Goal: Information Seeking & Learning: Check status

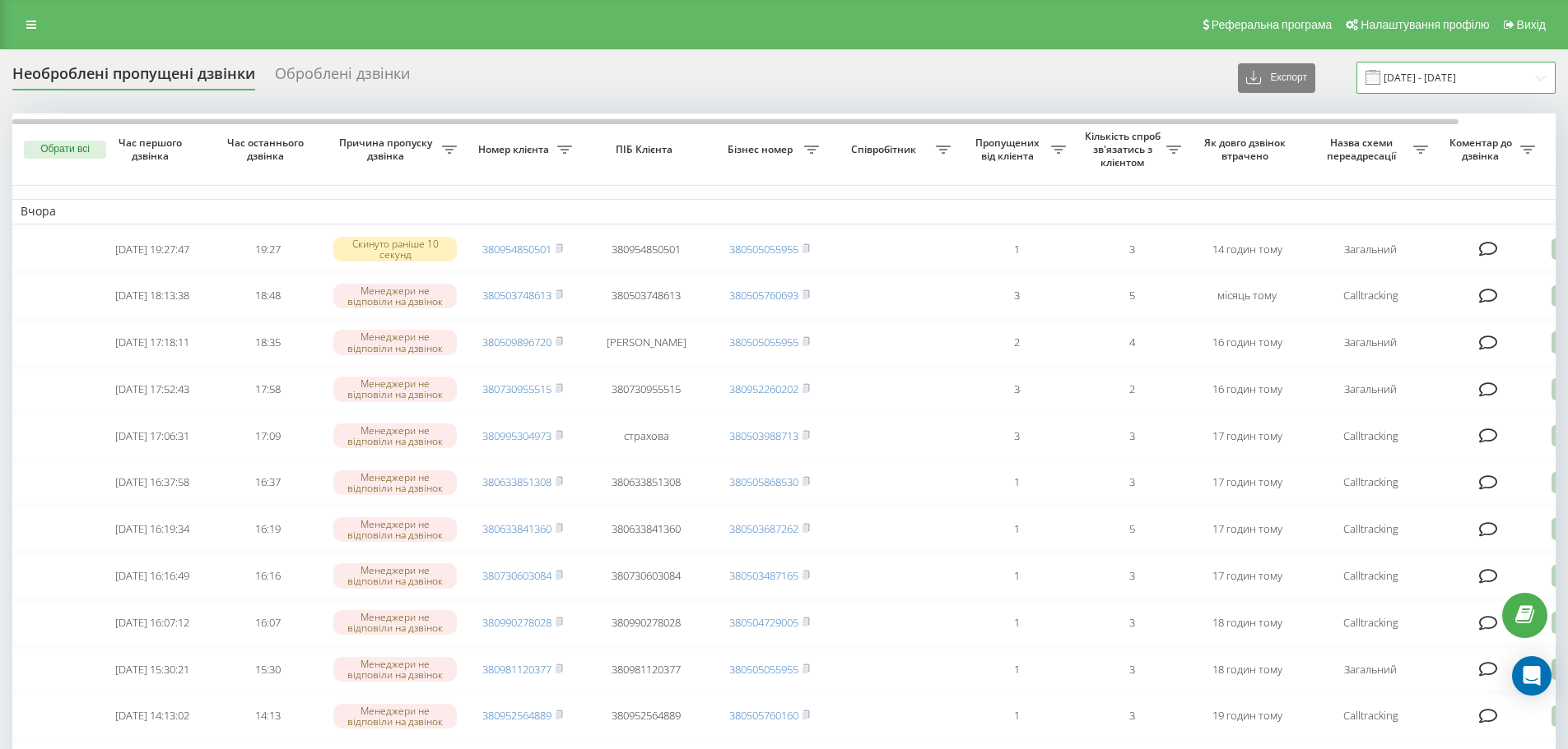
click at [1412, 74] on input "18.08.2025 - 18.09.2025" at bounding box center [1456, 78] width 200 height 32
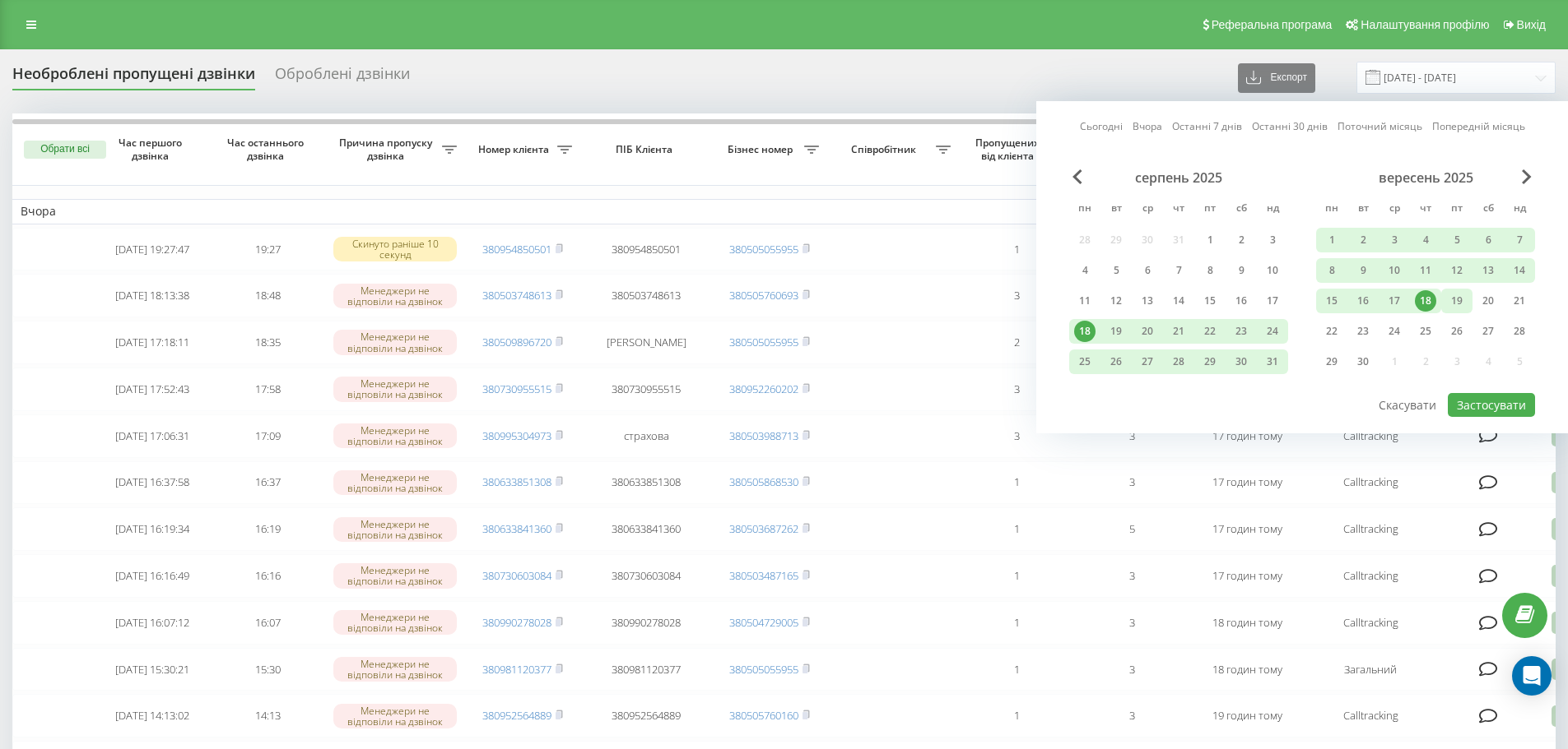
click at [1460, 300] on div "19" at bounding box center [1456, 301] width 21 height 21
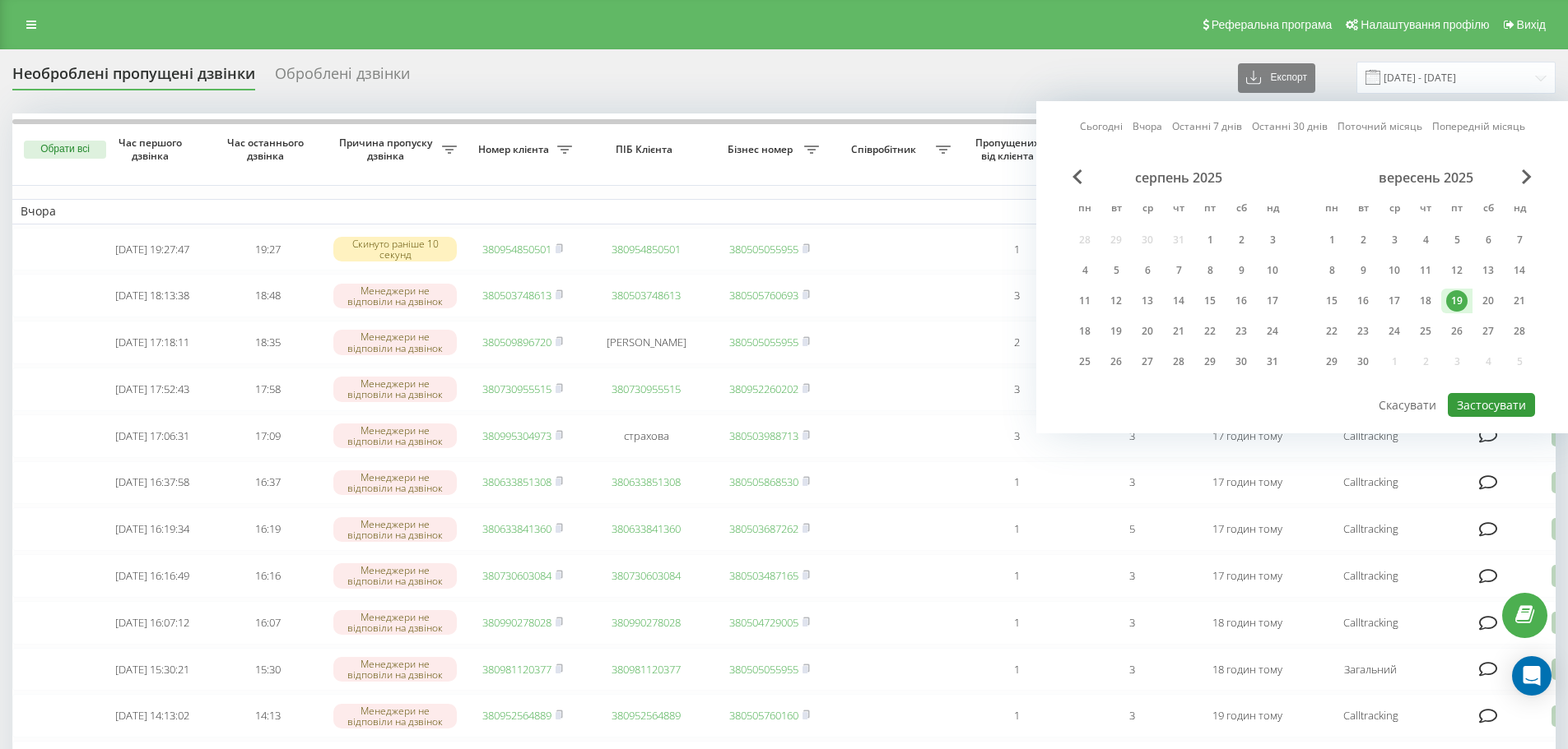
click at [1493, 402] on button "Застосувати" at bounding box center [1491, 405] width 87 height 24
type input "19.09.2025 - 19.09.2025"
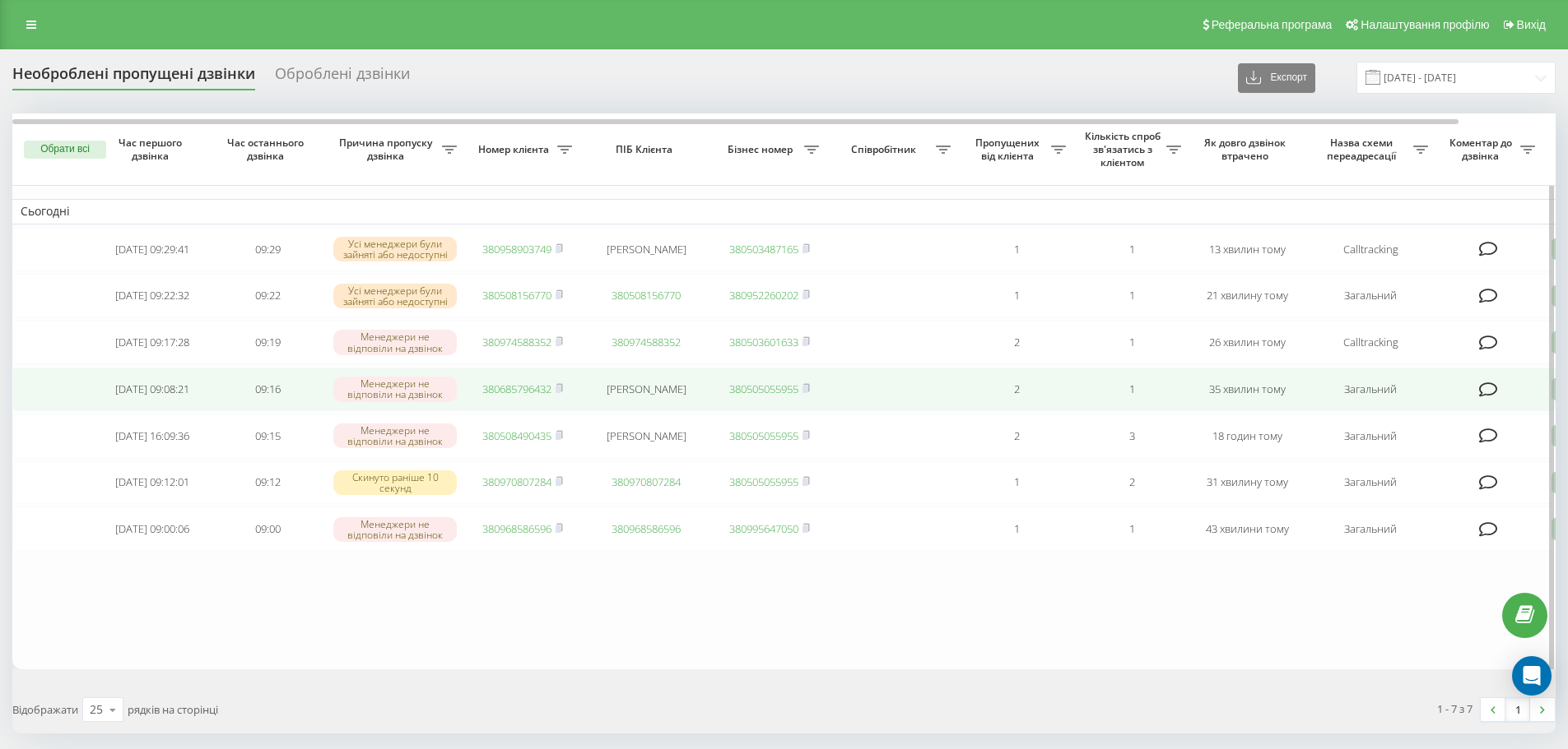
click at [548, 396] on link "380685796432" at bounding box center [517, 389] width 69 height 14
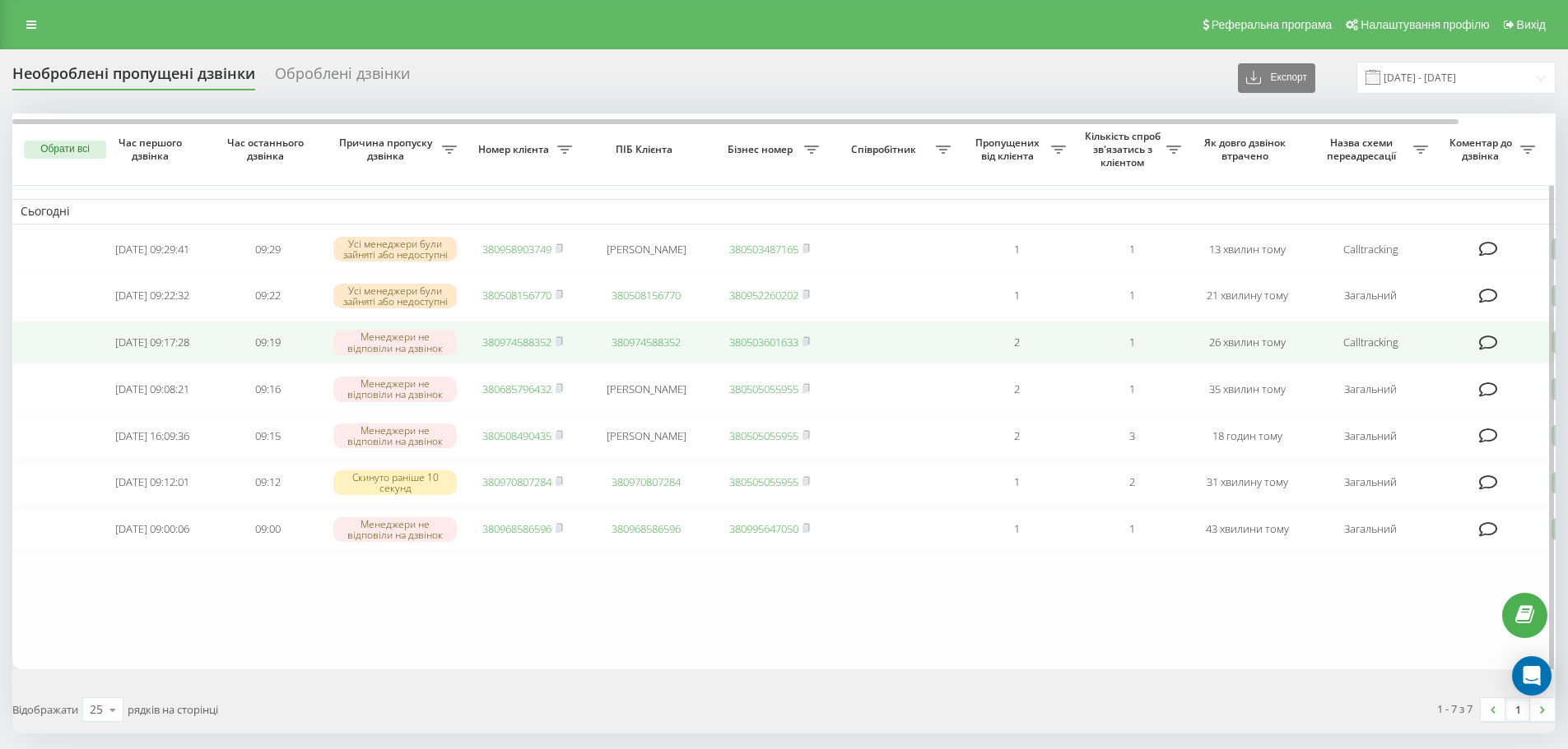
click at [506, 346] on link "380974588352" at bounding box center [517, 342] width 69 height 14
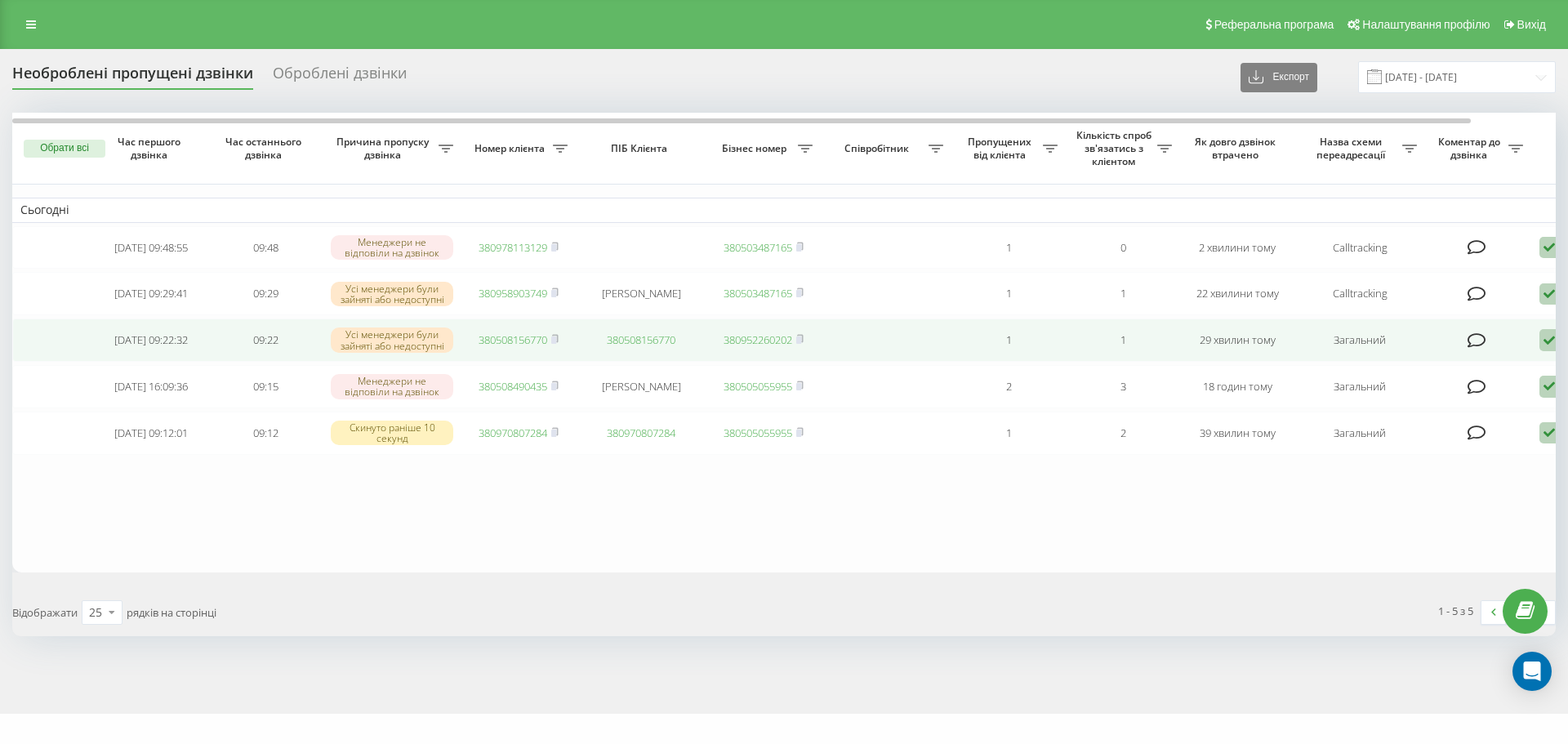
click at [517, 344] on link "380508156770" at bounding box center [513, 339] width 69 height 14
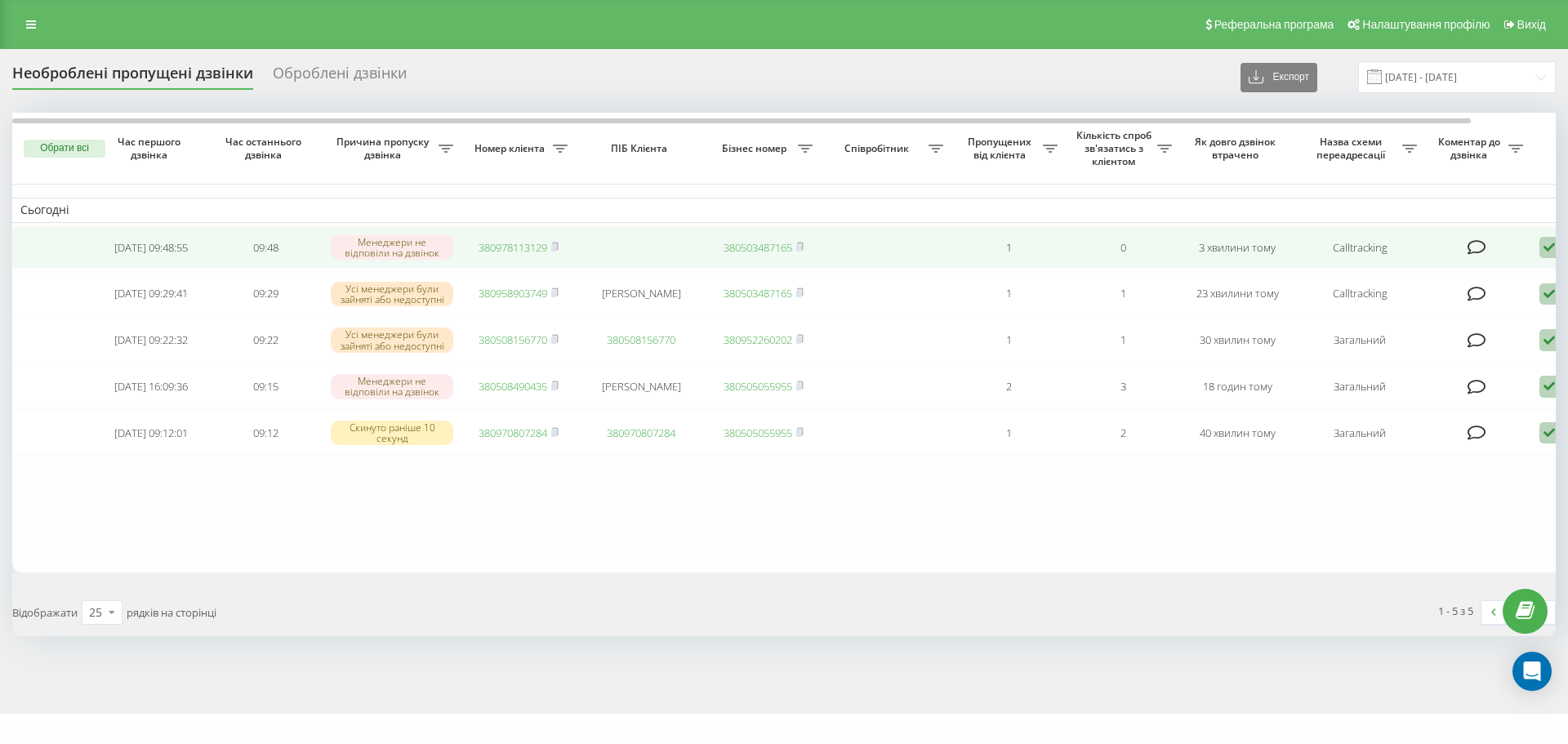
click at [747, 255] on link "380503487165" at bounding box center [757, 247] width 69 height 14
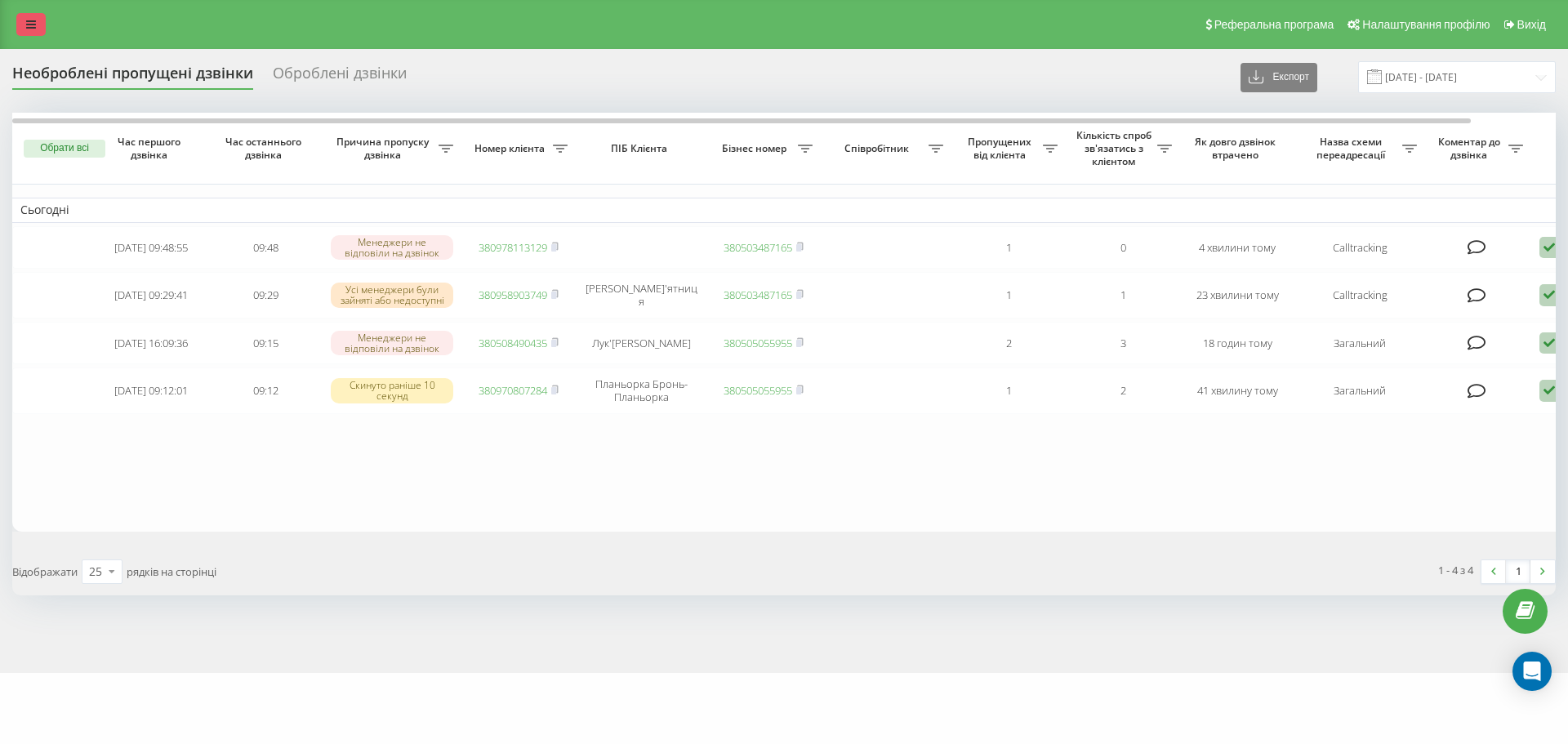
click at [18, 30] on link at bounding box center [30, 24] width 30 height 23
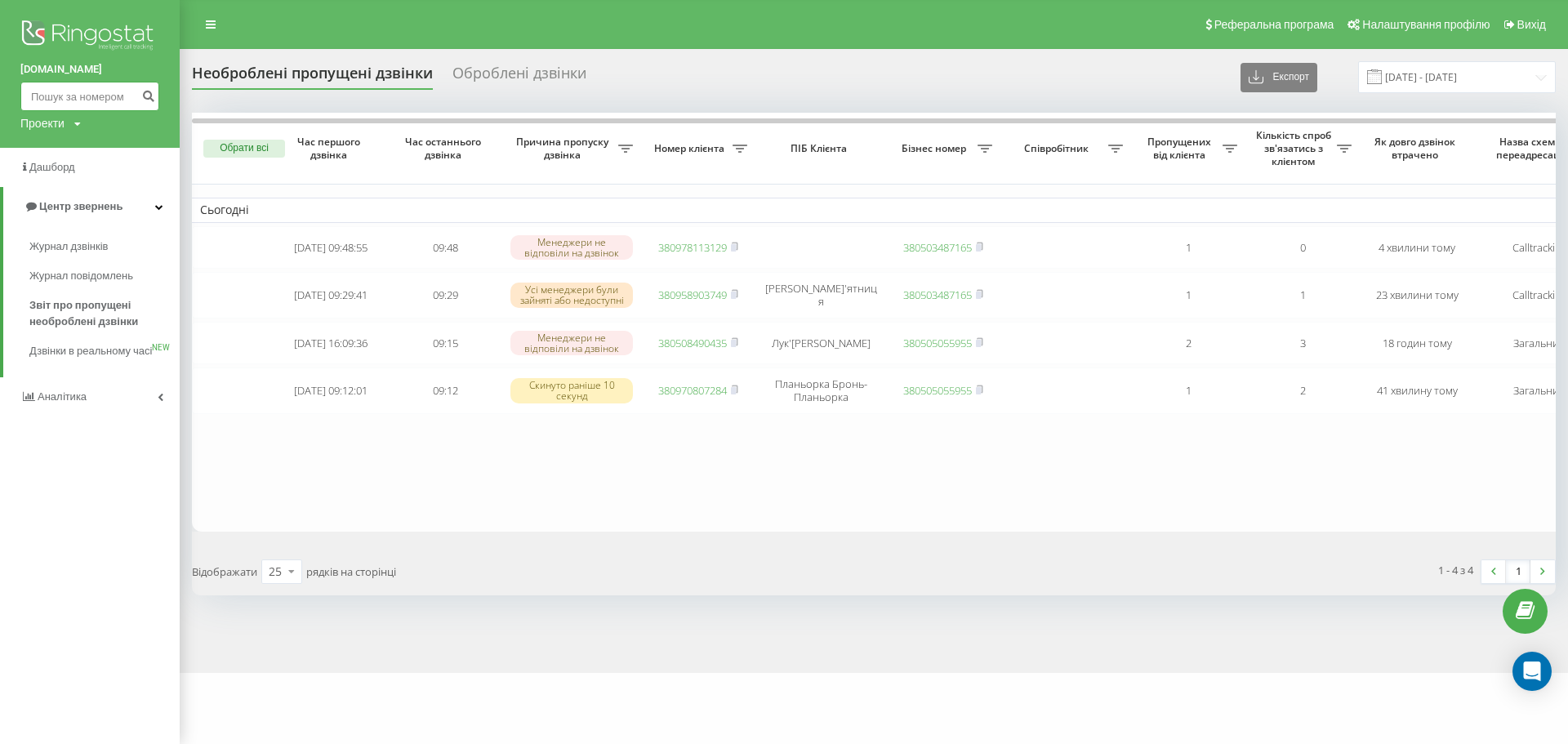
click at [74, 87] on input at bounding box center [90, 96] width 139 height 30
paste input "380957326869"
type input "380957326869"
click at [146, 90] on icon "submit" at bounding box center [148, 94] width 14 height 10
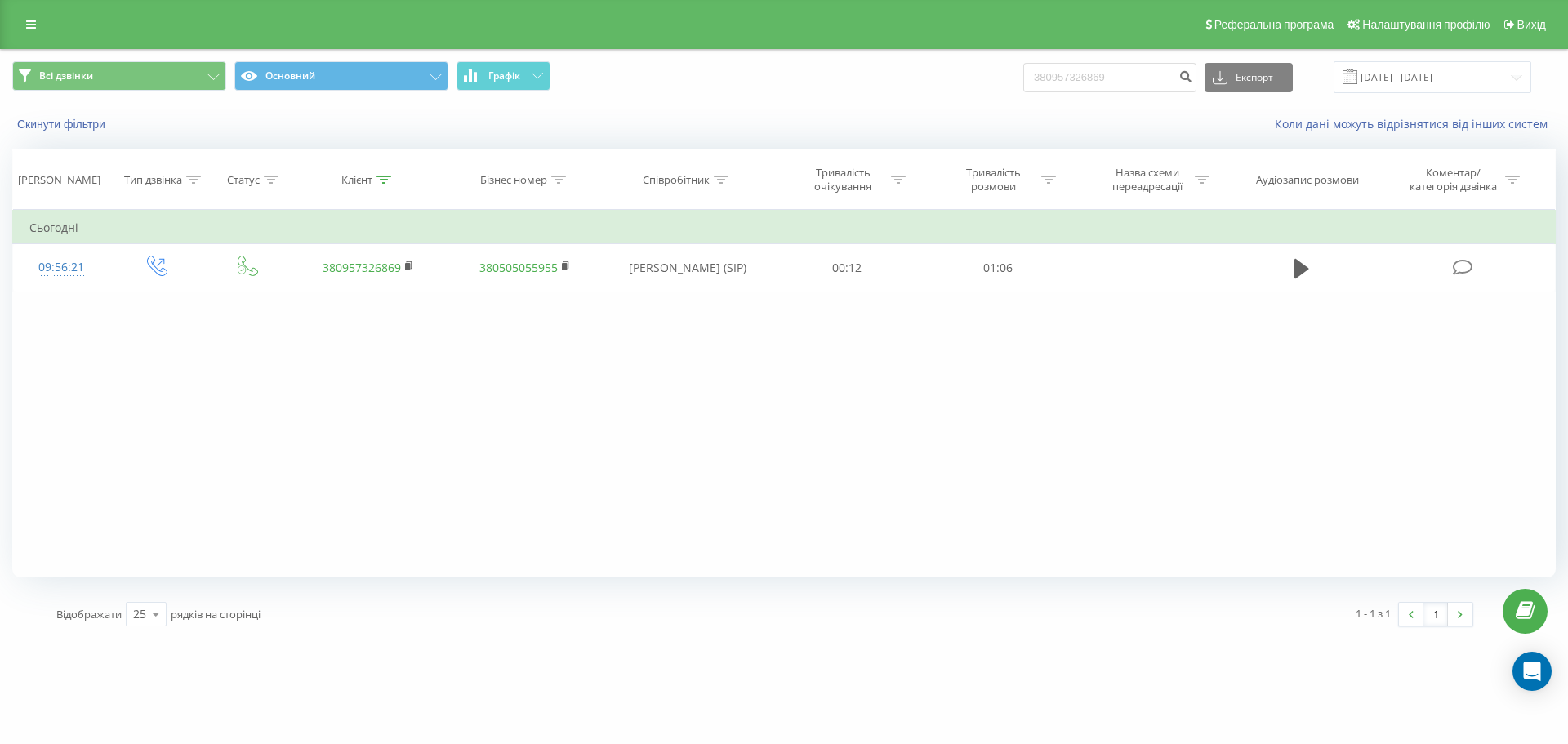
click at [18, 36] on div "Реферальна програма Налаштування профілю Вихід" at bounding box center [784, 25] width 1568 height 49
drag, startPoint x: 30, startPoint y: 20, endPoint x: 67, endPoint y: 54, distance: 50.2
click at [31, 20] on icon at bounding box center [31, 25] width 10 height 12
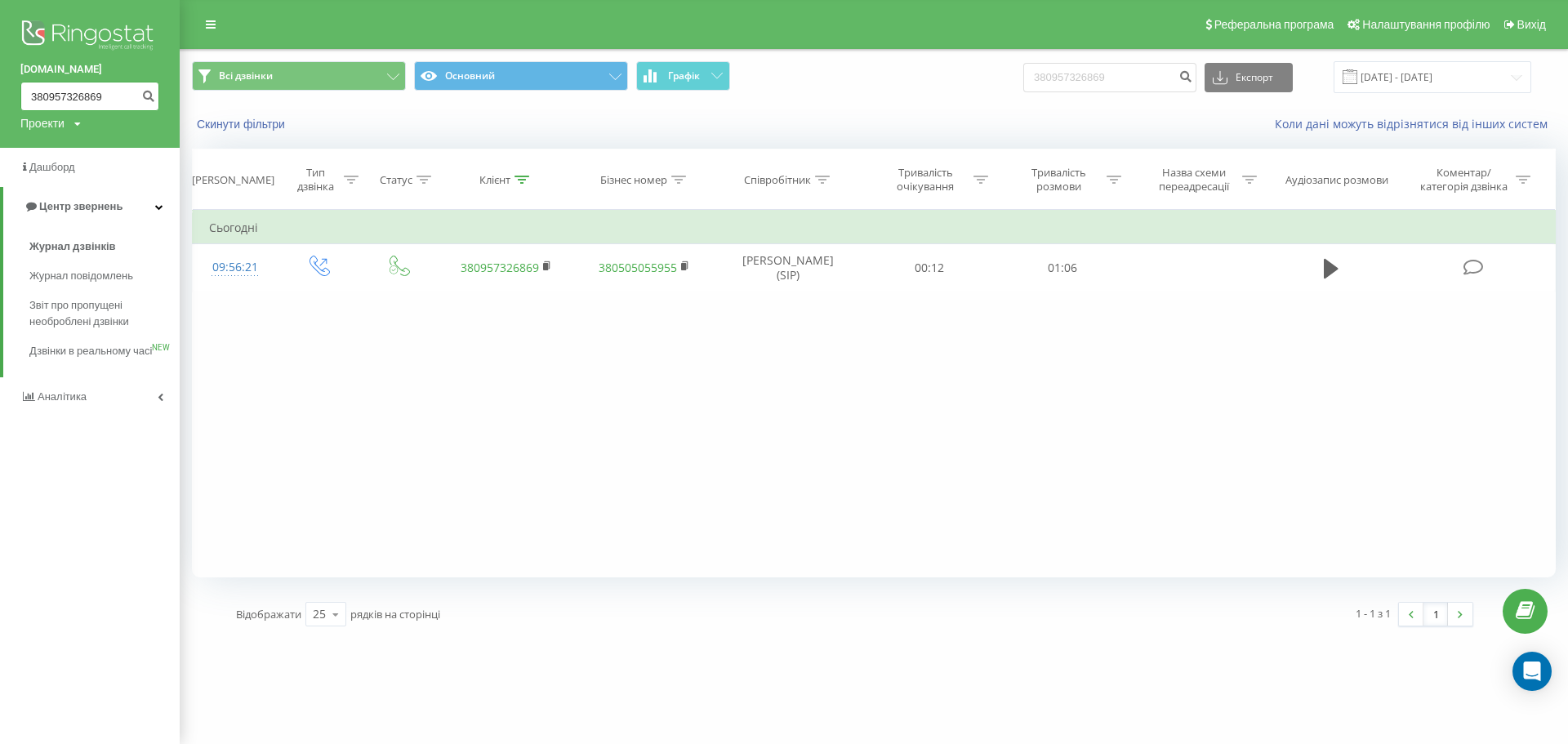
drag, startPoint x: 114, startPoint y: 87, endPoint x: 32, endPoint y: 107, distance: 84.4
click at [32, 107] on input "380957326869" at bounding box center [90, 96] width 139 height 30
click at [80, 313] on span "Звіт про пропущені необроблені дзвінки" at bounding box center [101, 313] width 142 height 33
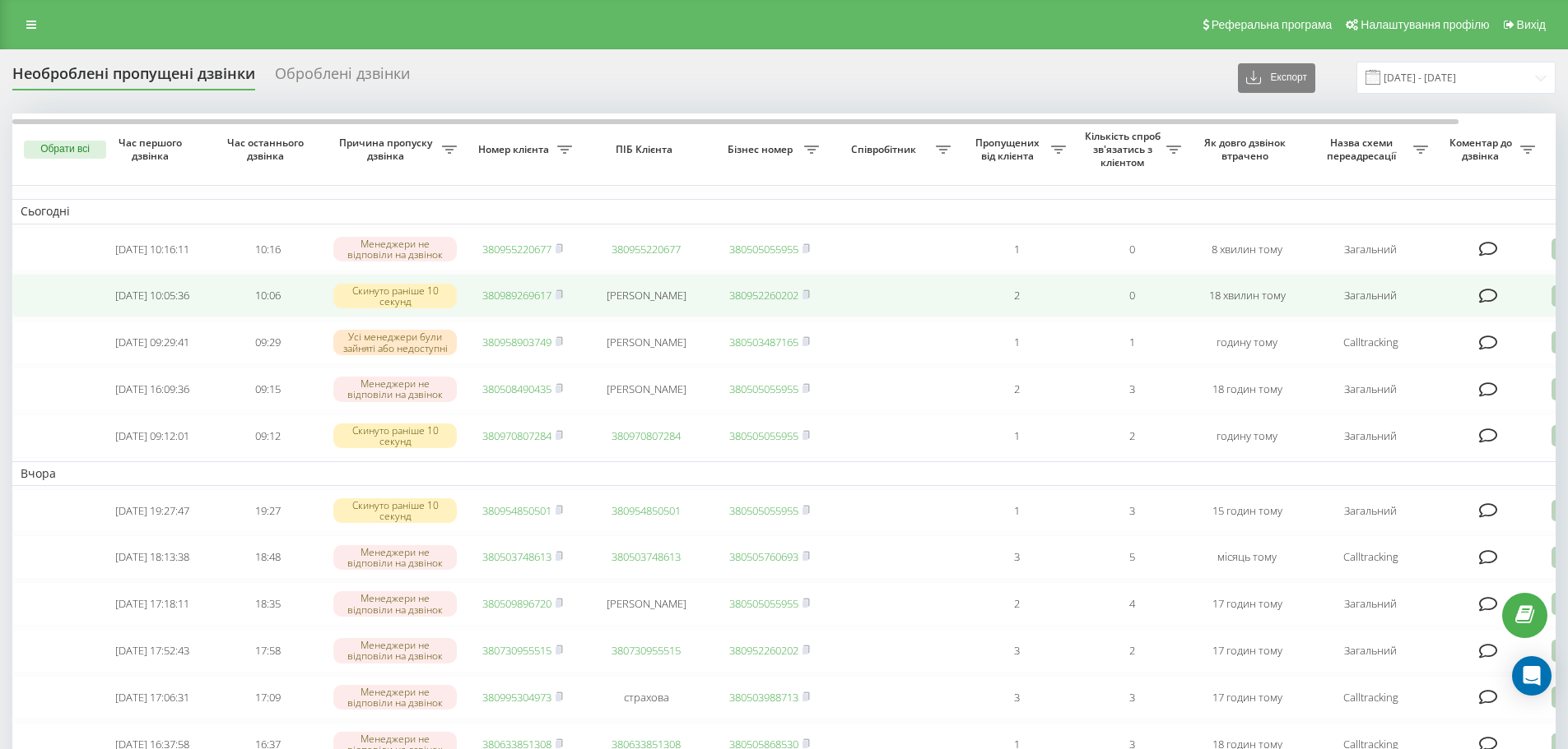
click at [519, 297] on link "380989269617" at bounding box center [517, 295] width 69 height 14
